Goal: Information Seeking & Learning: Learn about a topic

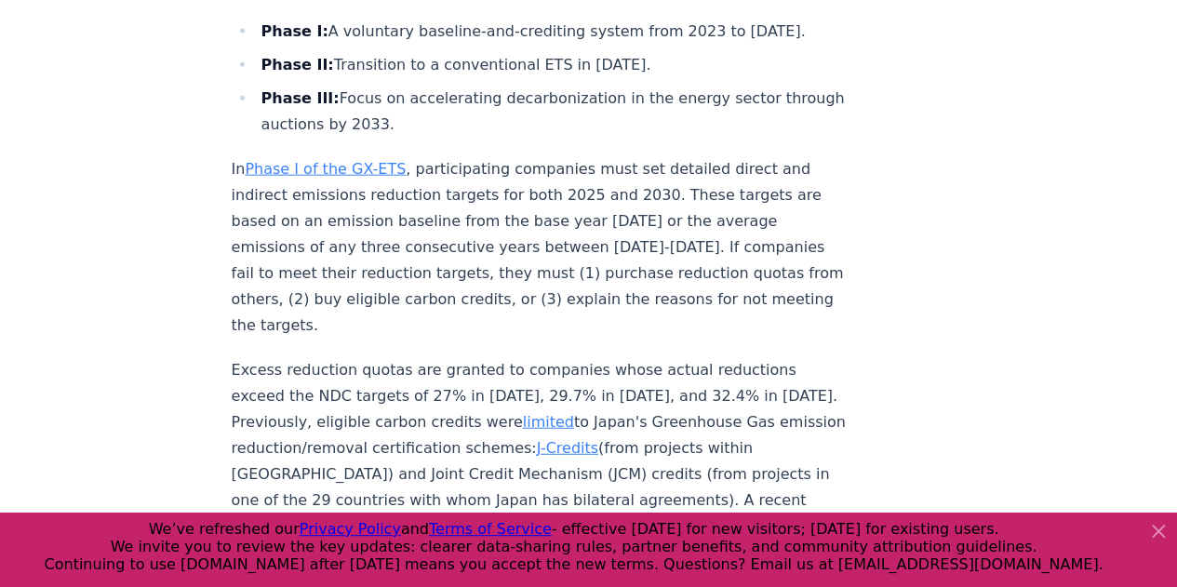
scroll to position [2233, 0]
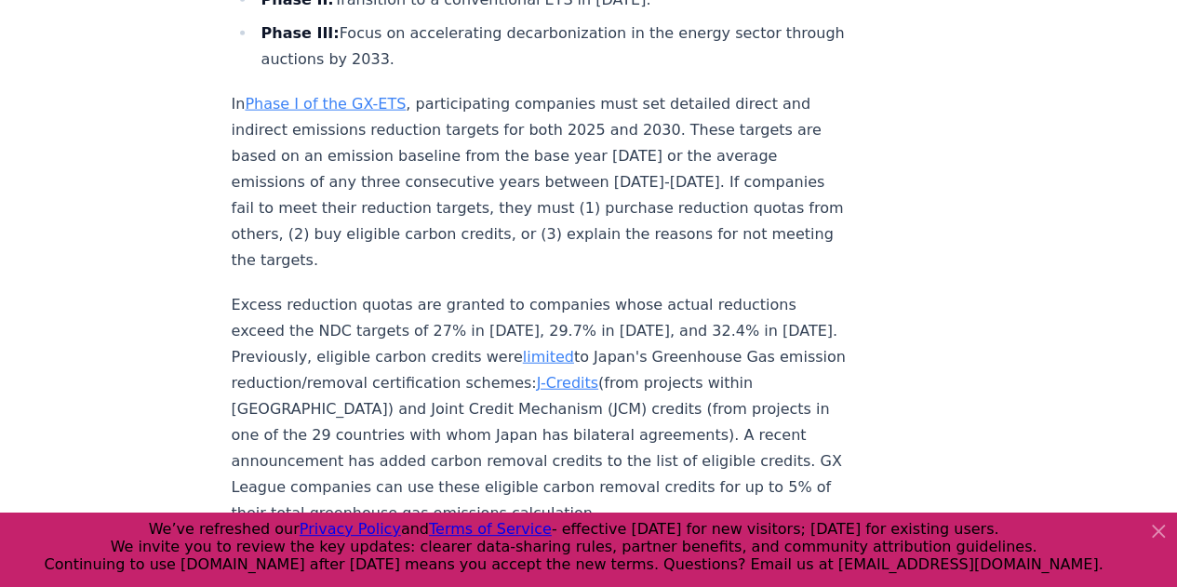
drag, startPoint x: 599, startPoint y: 328, endPoint x: 439, endPoint y: 360, distance: 163.3
click at [439, 360] on p "Excess reduction quotas are granted to companies whose actual reductions exceed…" at bounding box center [540, 409] width 616 height 234
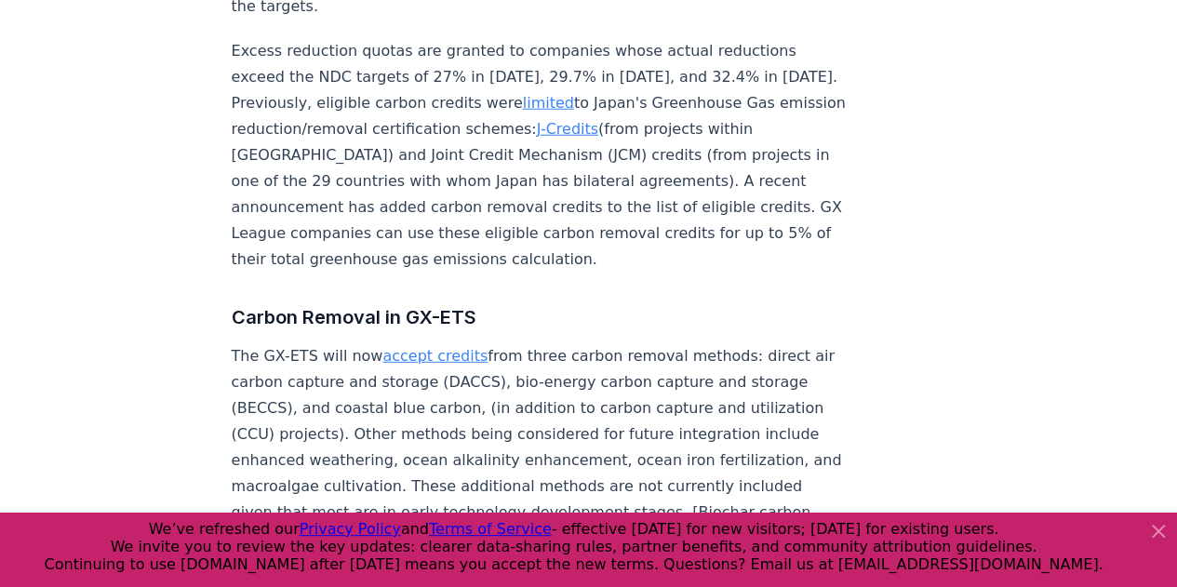
scroll to position [2512, 0]
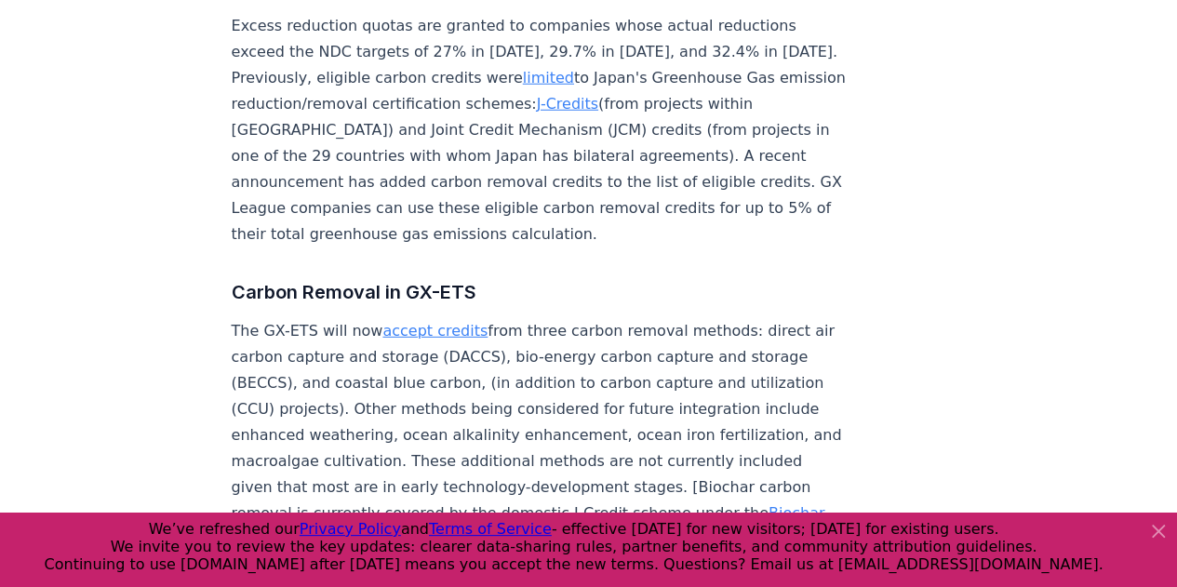
drag, startPoint x: 413, startPoint y: 281, endPoint x: 858, endPoint y: 392, distance: 458.3
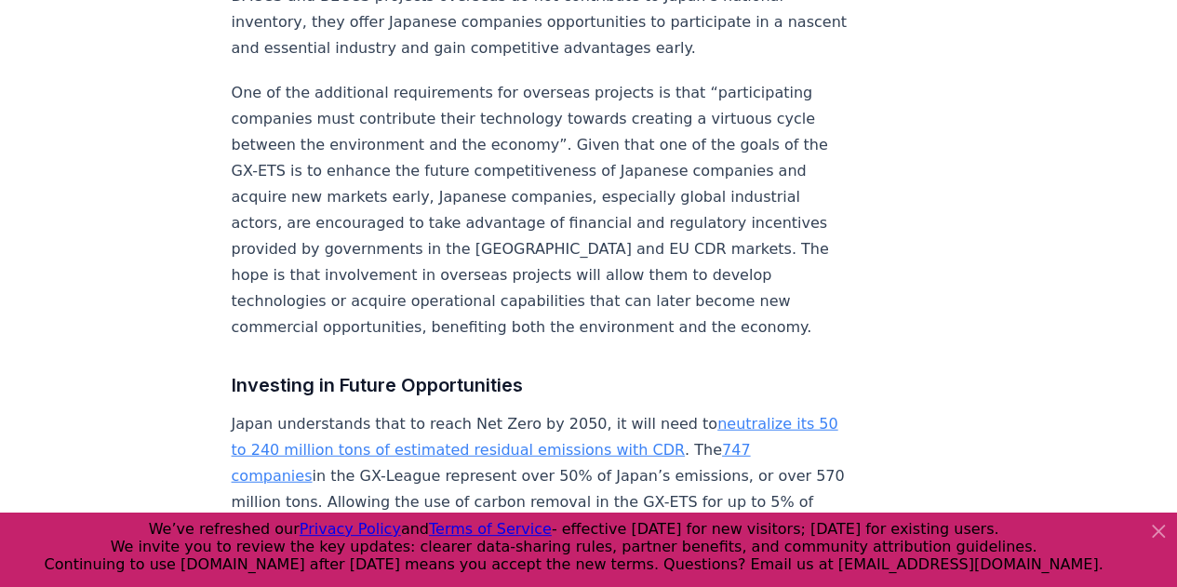
scroll to position [5769, 0]
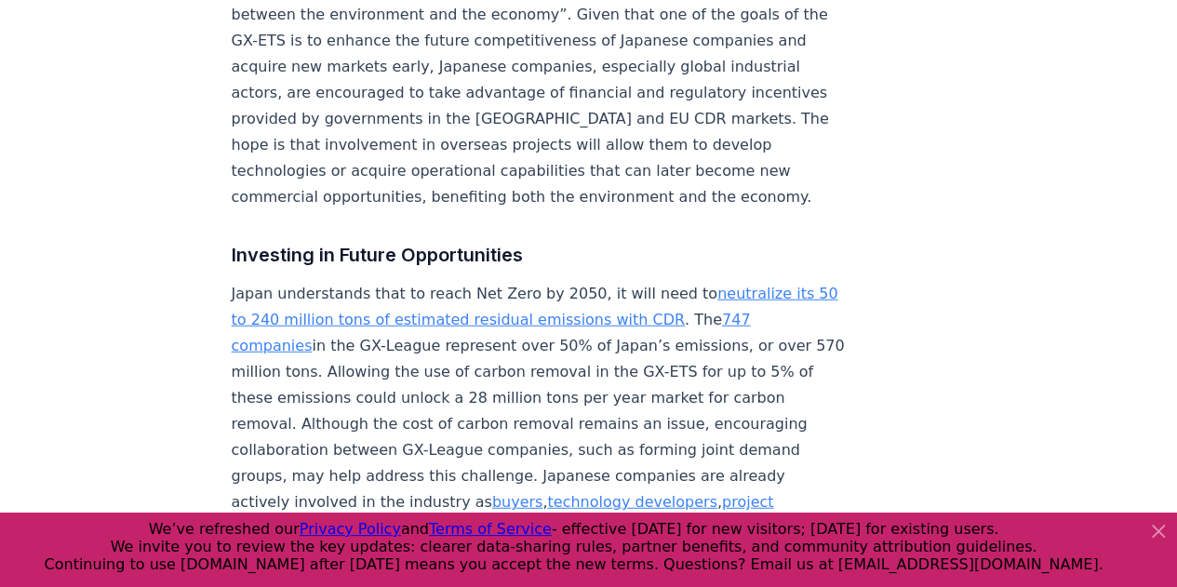
drag, startPoint x: 726, startPoint y: 221, endPoint x: 750, endPoint y: 229, distance: 25.6
click at [750, 281] on p "Japan understands that to reach Net Zero by 2050, it will need to neutralize it…" at bounding box center [540, 424] width 616 height 287
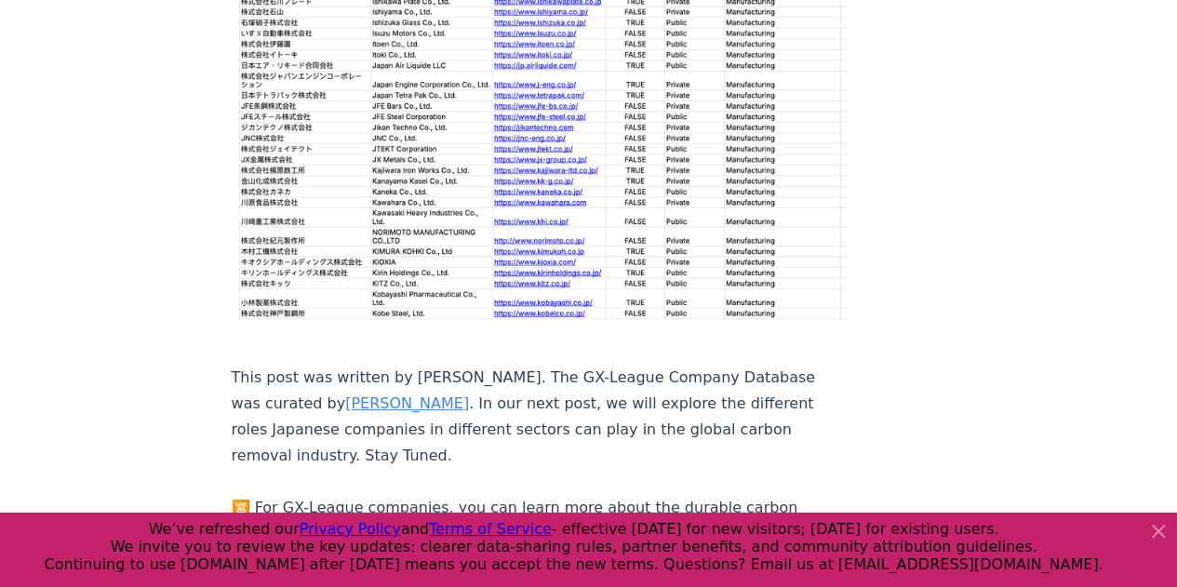
scroll to position [7071, 0]
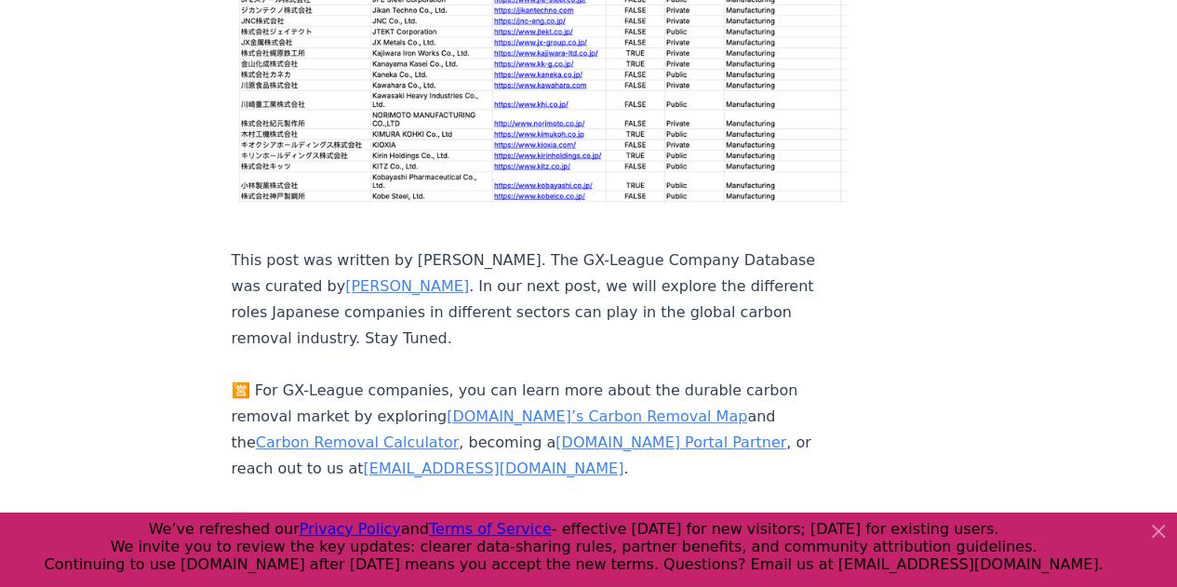
drag, startPoint x: 733, startPoint y: 292, endPoint x: 577, endPoint y: 306, distance: 156.9
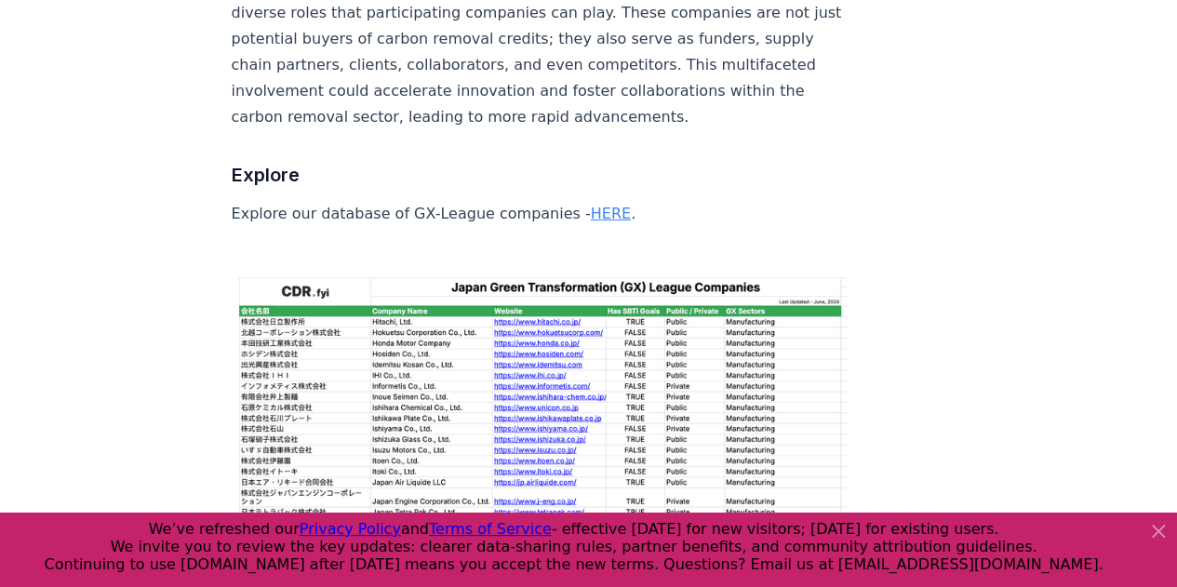
scroll to position [6128, 0]
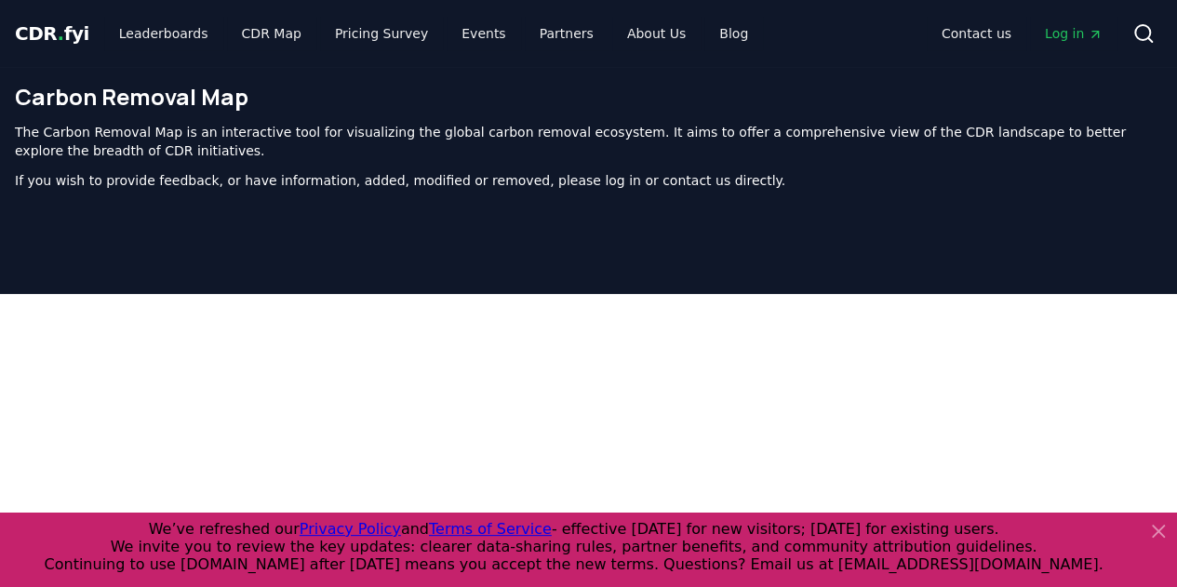
scroll to position [592, 0]
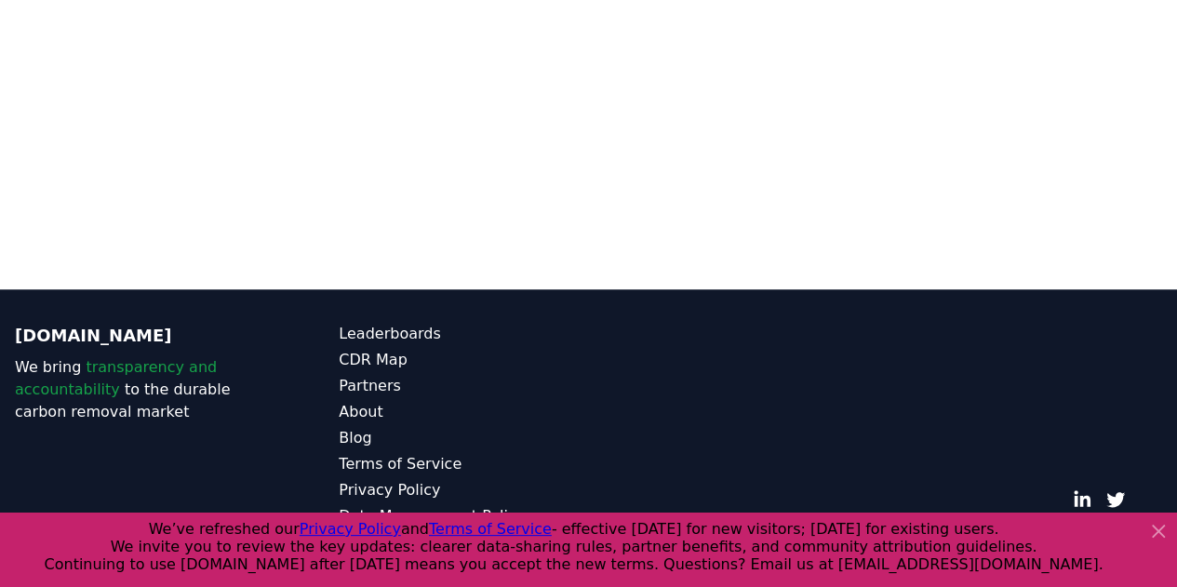
click at [1157, 529] on icon at bounding box center [1158, 531] width 11 height 11
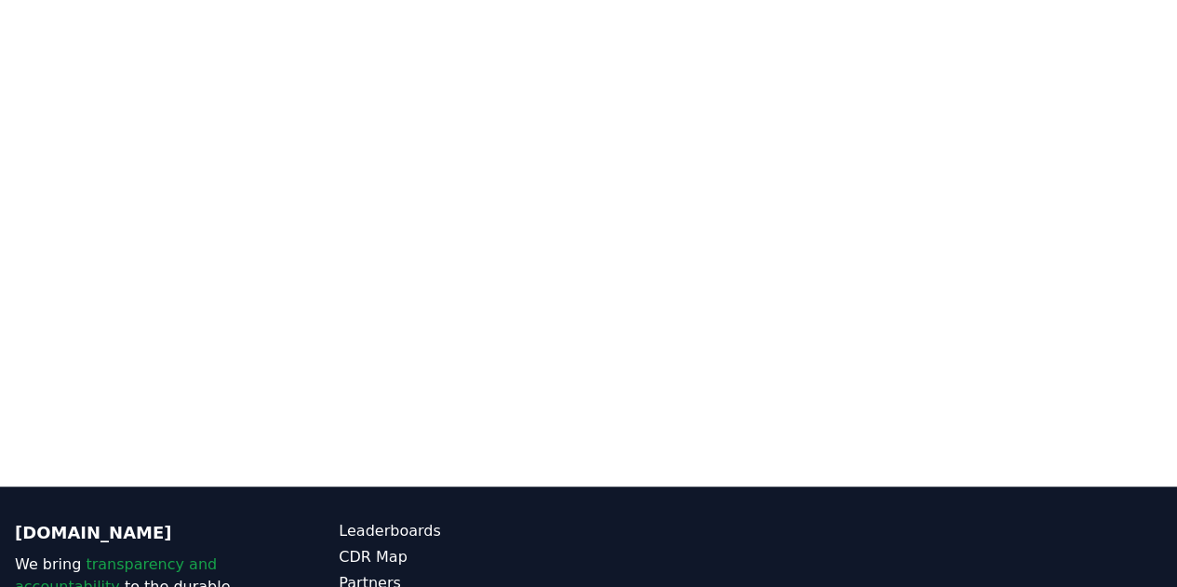
scroll to position [127, 0]
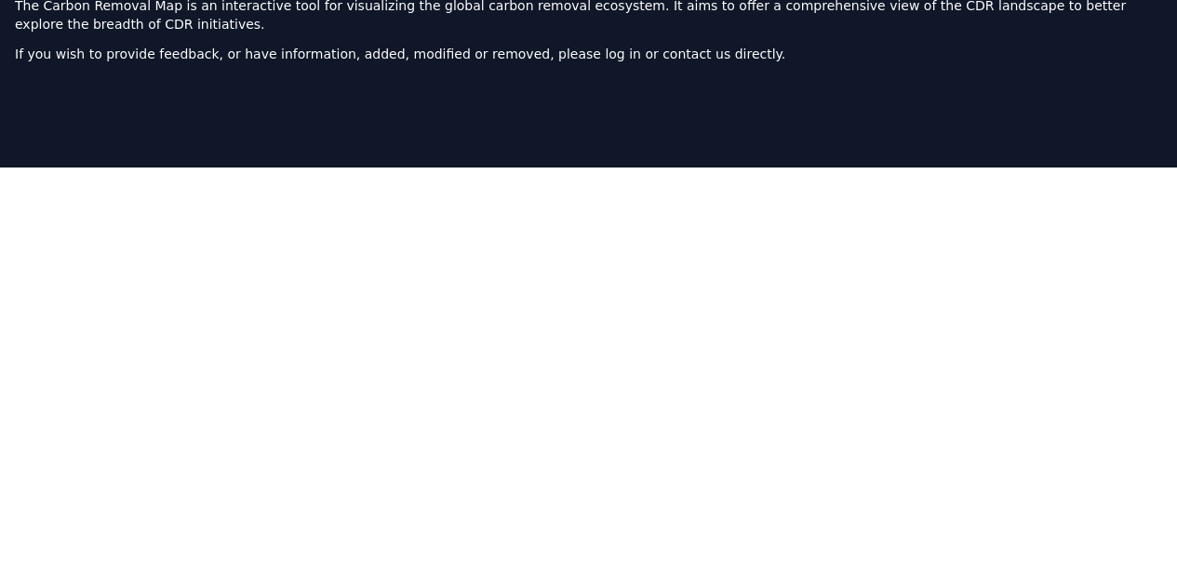
click at [0, 340] on div at bounding box center [588, 386] width 1177 height 587
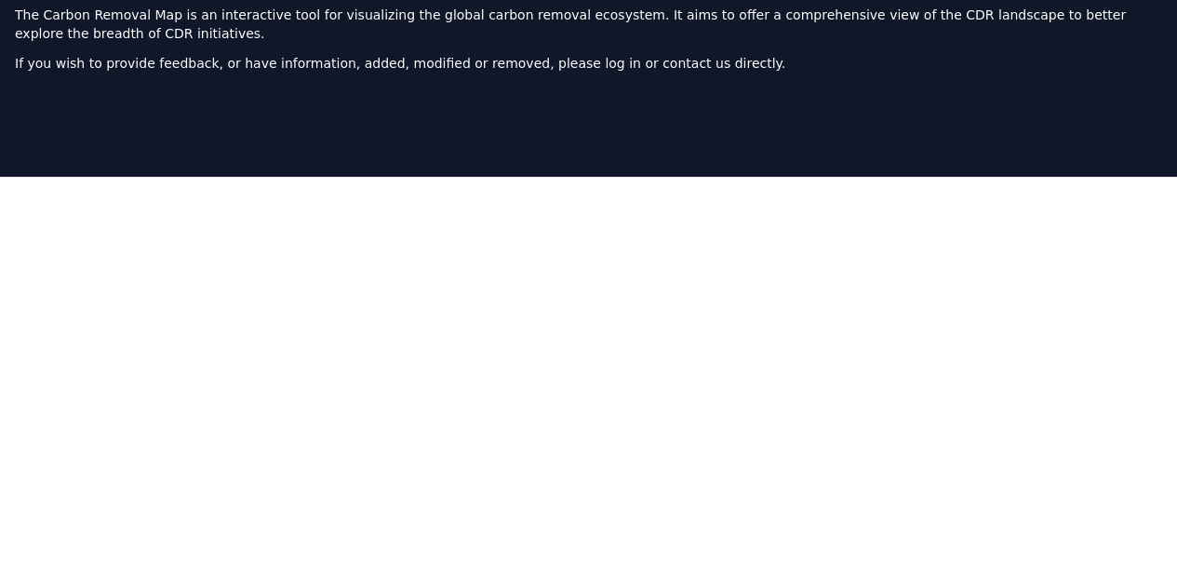
scroll to position [93, 0]
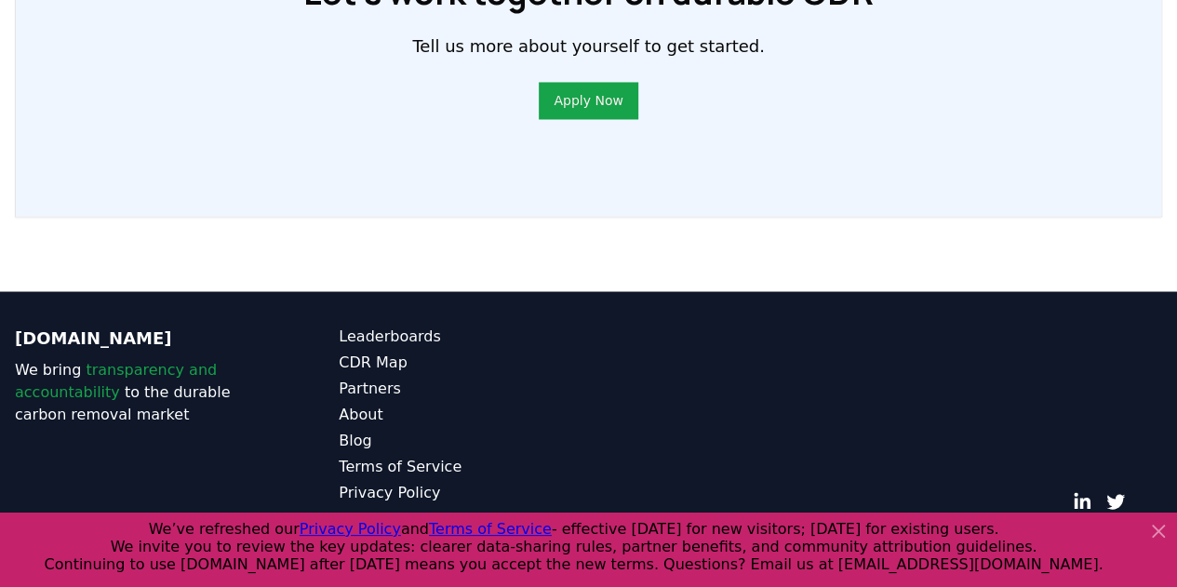
scroll to position [1379, 0]
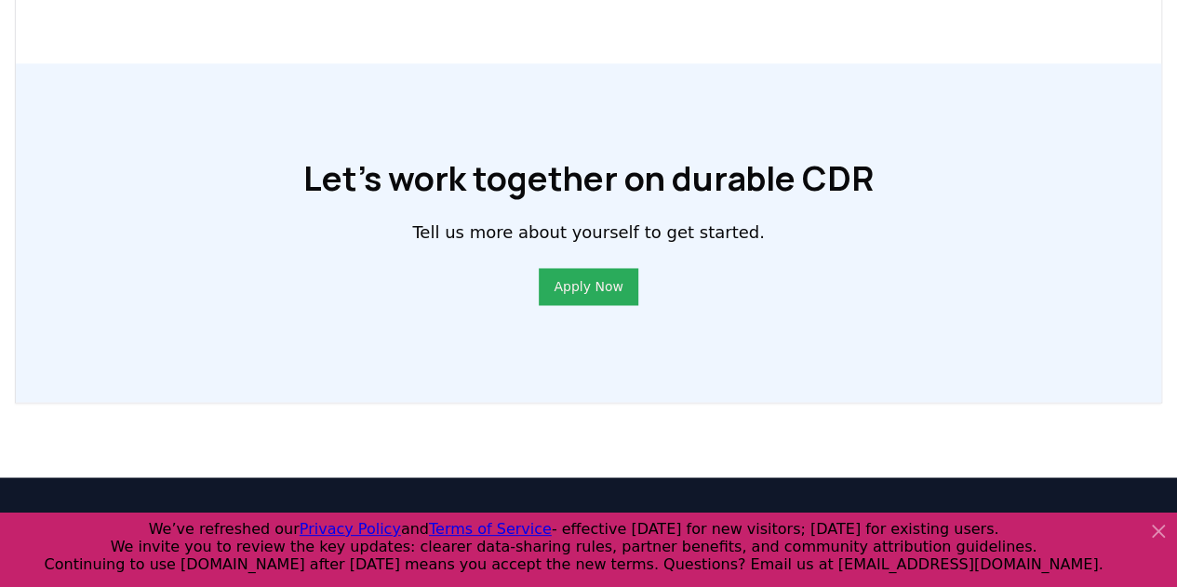
click at [597, 285] on link "Apply Now" at bounding box center [588, 286] width 69 height 19
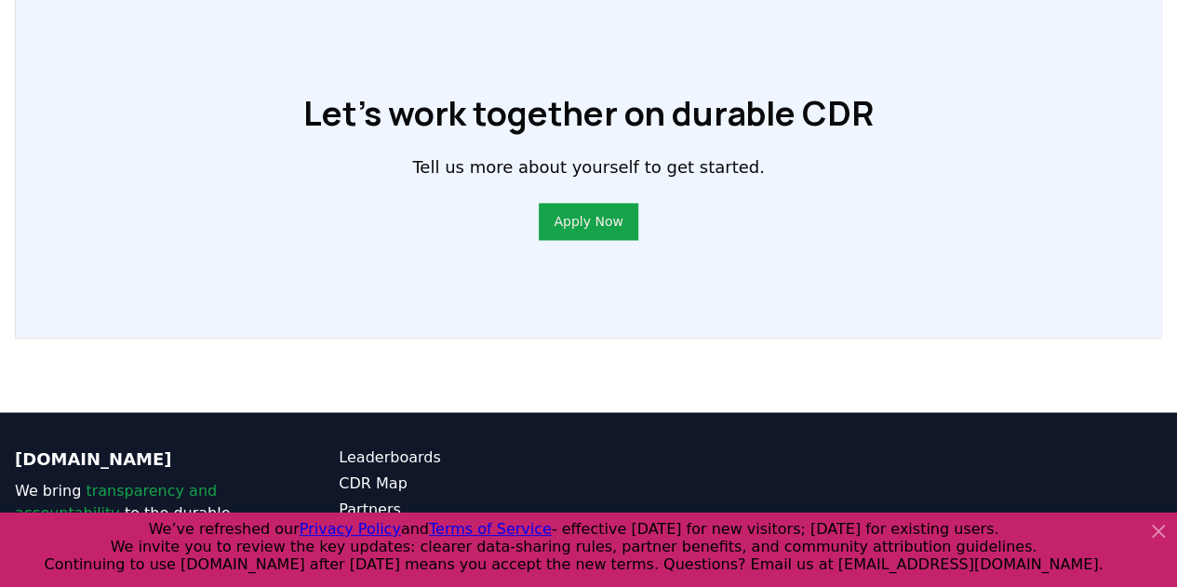
scroll to position [1565, 0]
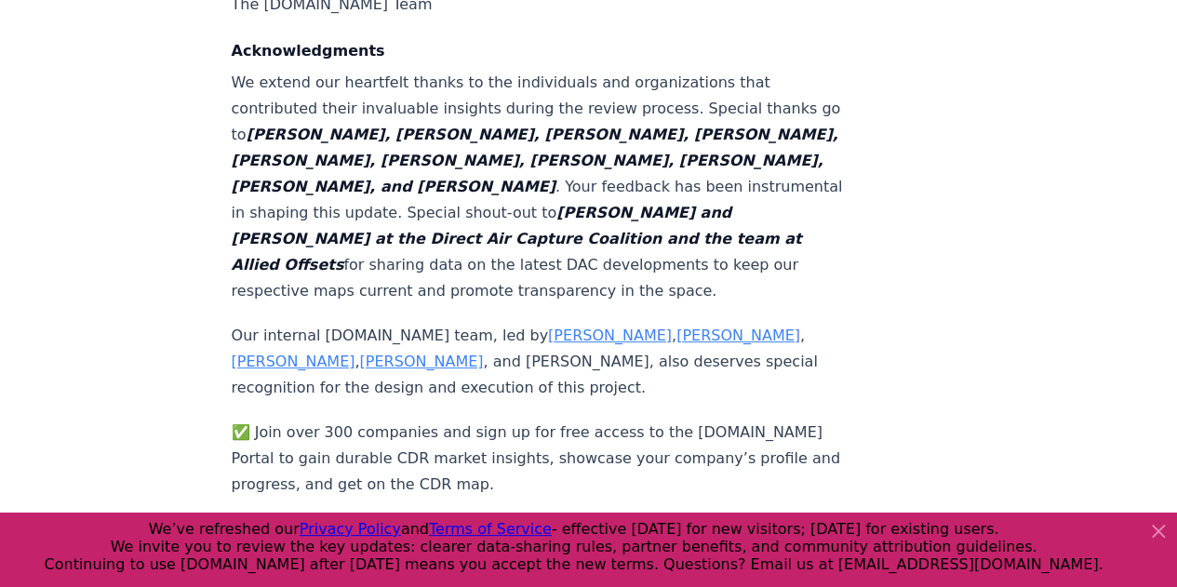
scroll to position [3629, 0]
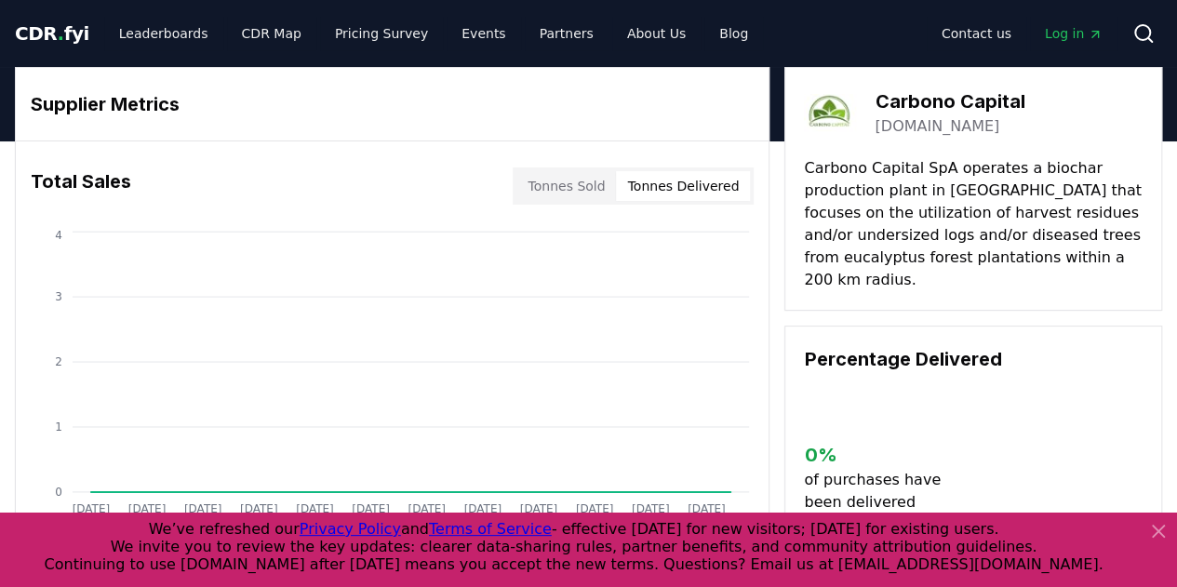
click at [680, 181] on button "Tonnes Delivered" at bounding box center [683, 186] width 134 height 30
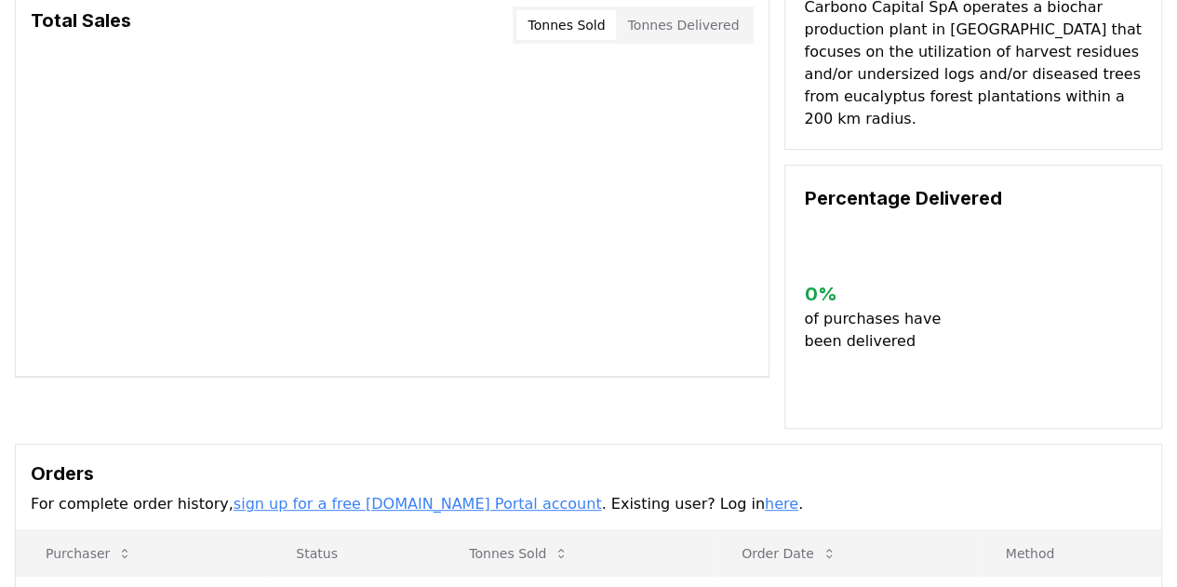
scroll to position [186, 0]
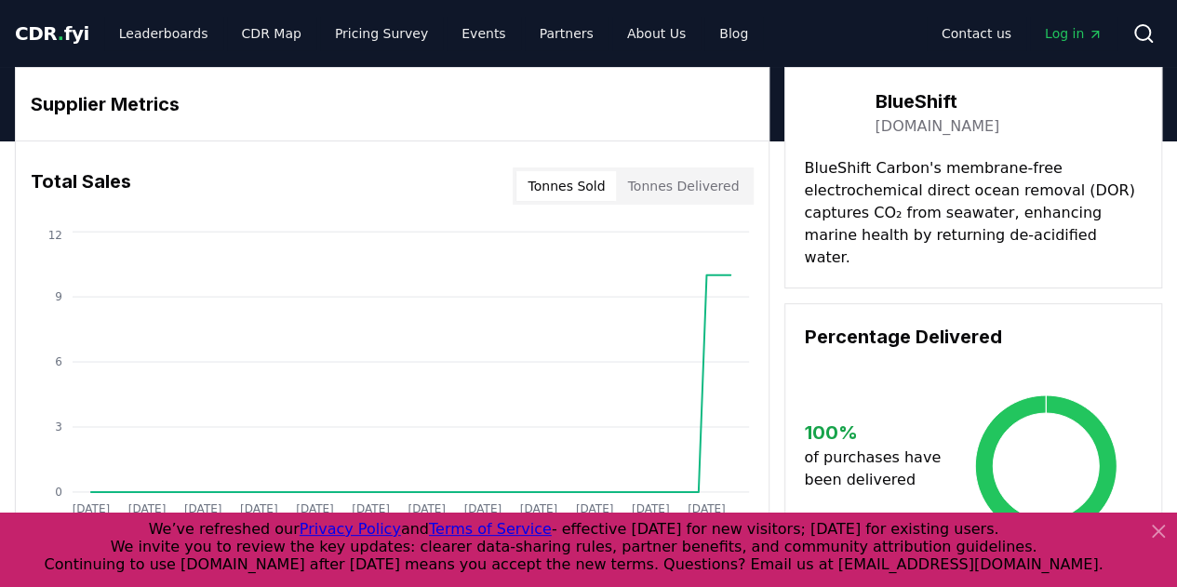
click at [906, 126] on link "[DOMAIN_NAME]" at bounding box center [937, 126] width 125 height 22
